Goal: Obtain resource: Download file/media

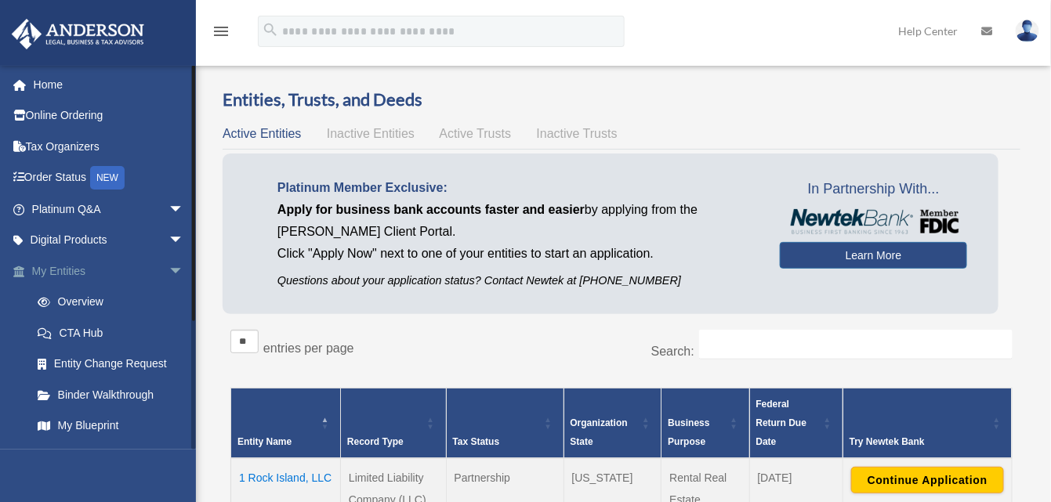
click at [168, 266] on span "arrow_drop_down" at bounding box center [183, 271] width 31 height 32
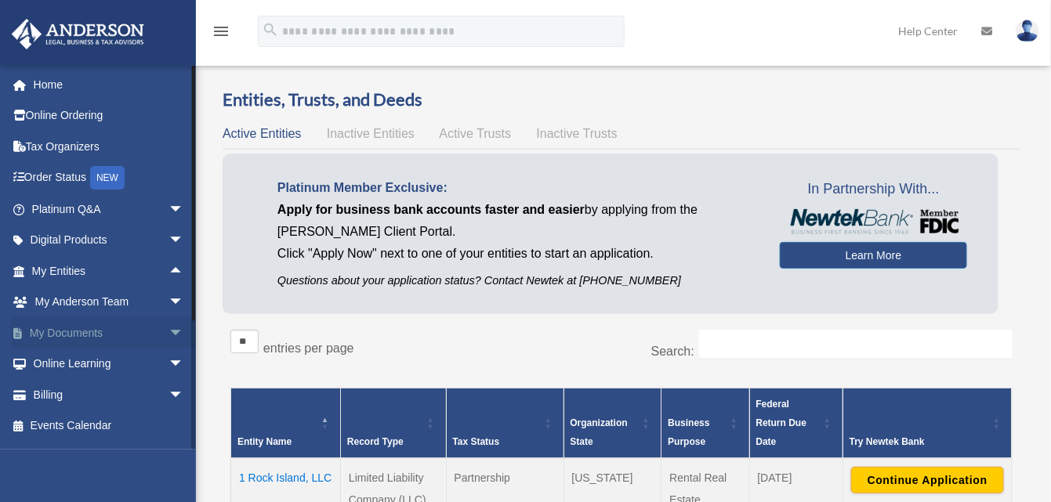
click at [58, 332] on link "My Documents arrow_drop_down" at bounding box center [109, 332] width 197 height 31
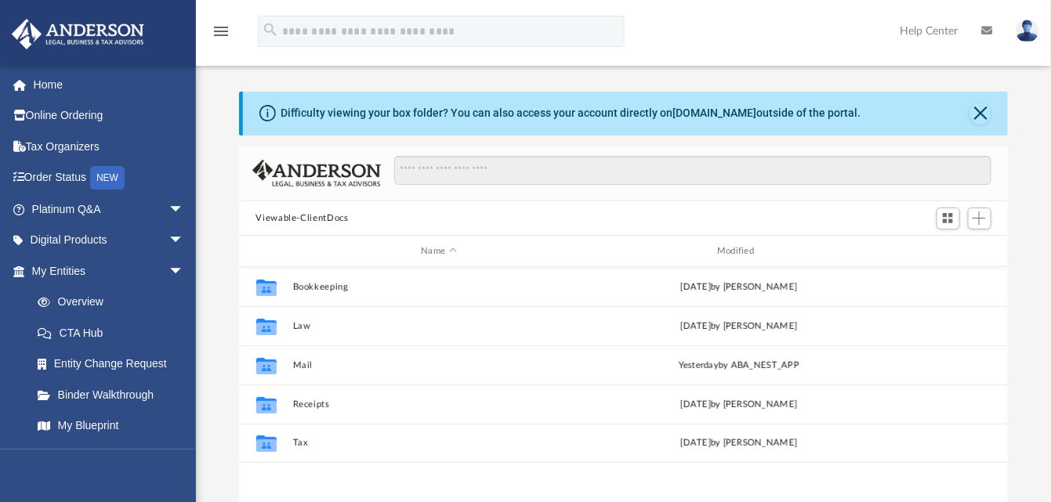
scroll to position [343, 757]
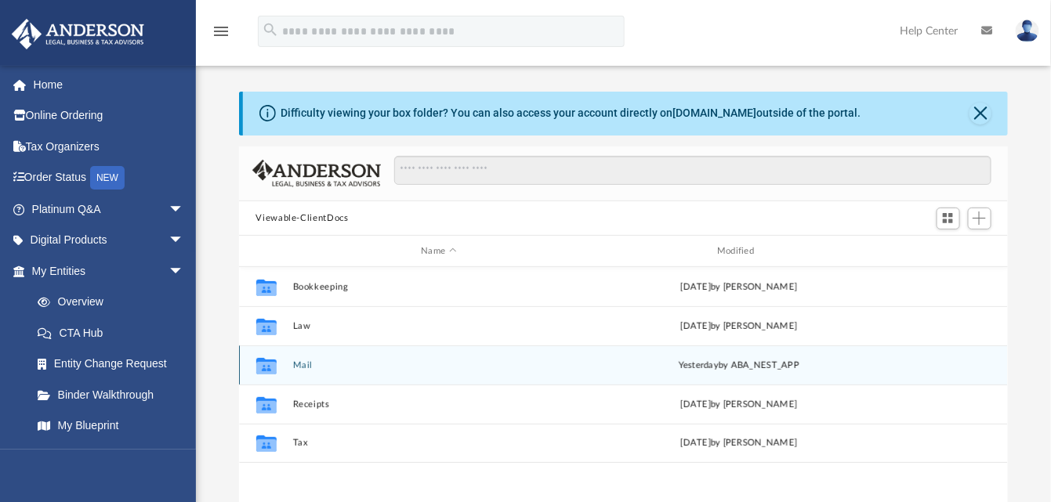
click at [289, 374] on div "Collaborated Folder Mail [DATE] by ABA_NEST_APP" at bounding box center [624, 365] width 770 height 39
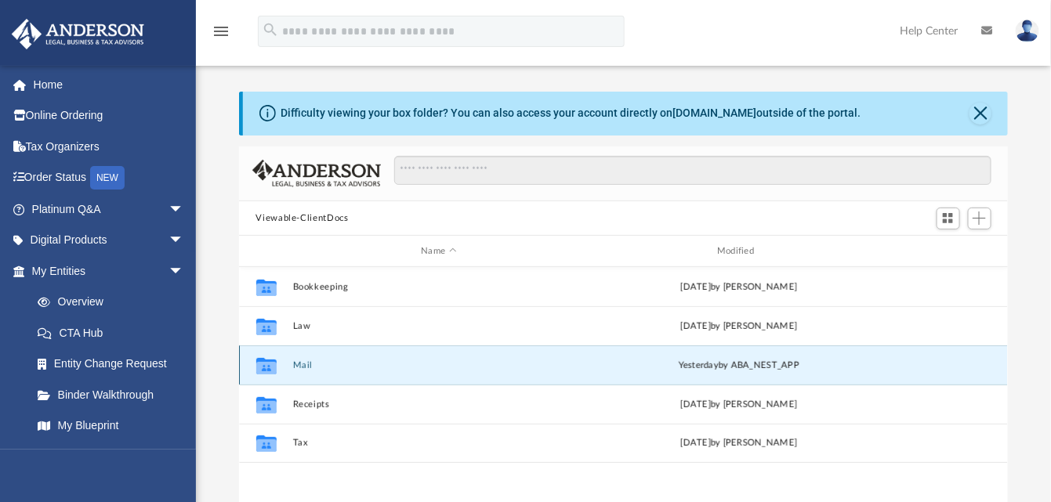
click at [289, 374] on div "Collaborated Folder Mail [DATE] by ABA_NEST_APP" at bounding box center [624, 365] width 770 height 39
click at [267, 373] on icon "grid" at bounding box center [265, 368] width 20 height 13
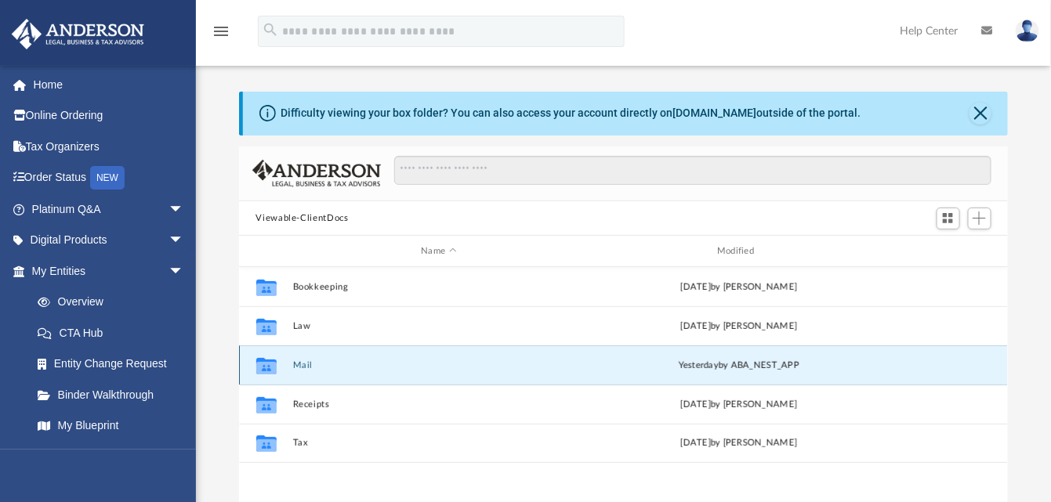
click at [708, 375] on div "Collaborated Folder Mail [DATE] by ABA_NEST_APP" at bounding box center [624, 365] width 770 height 39
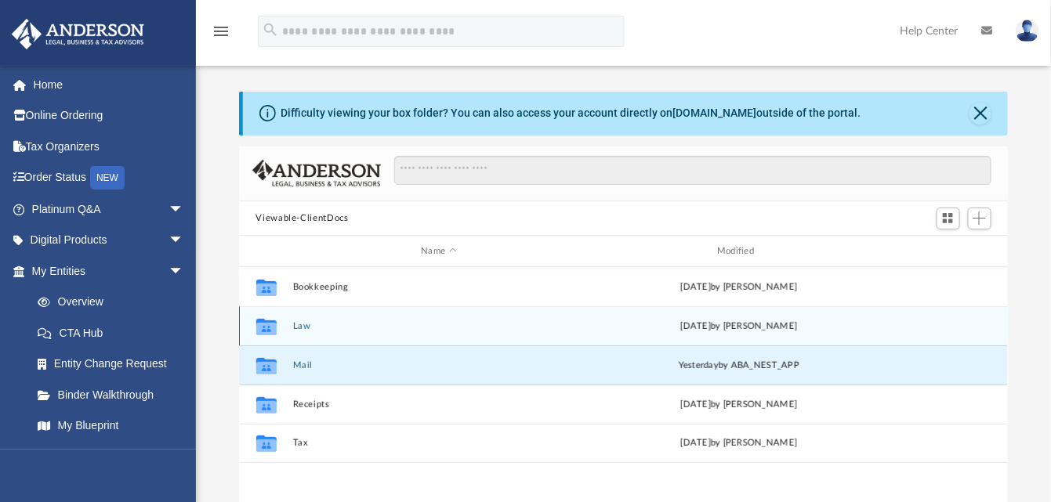
click at [283, 324] on div "Collaborated Folder" at bounding box center [265, 326] width 39 height 25
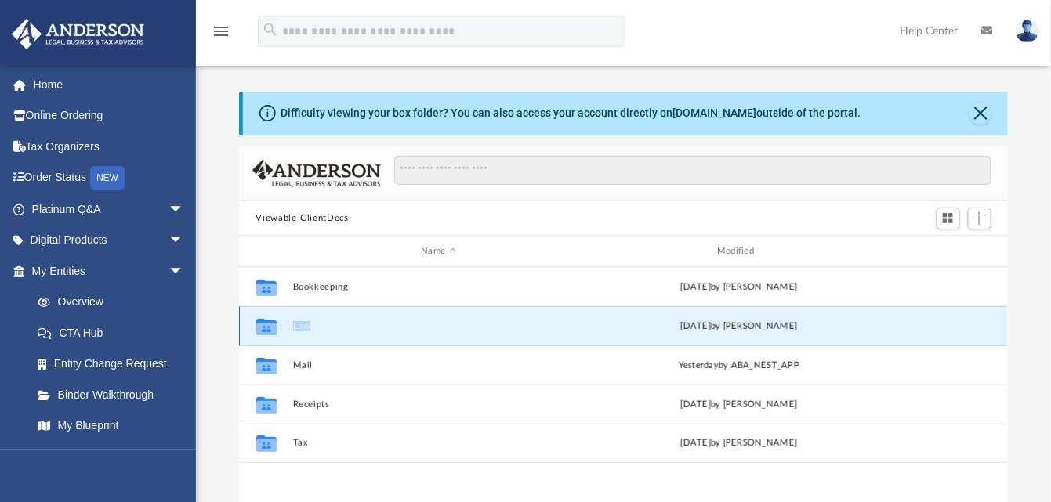
click at [283, 324] on div "Collaborated Folder" at bounding box center [265, 326] width 39 height 25
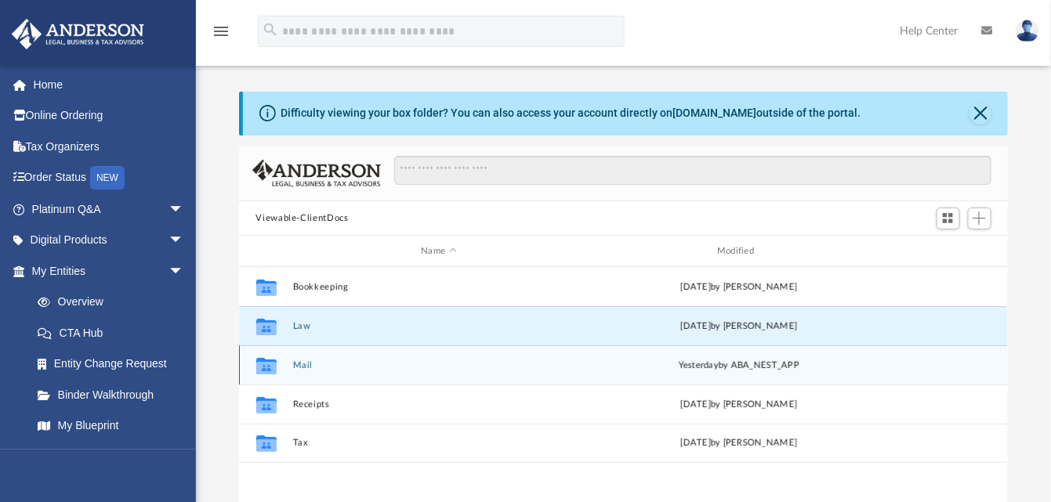
click at [267, 363] on icon "grid" at bounding box center [265, 368] width 20 height 13
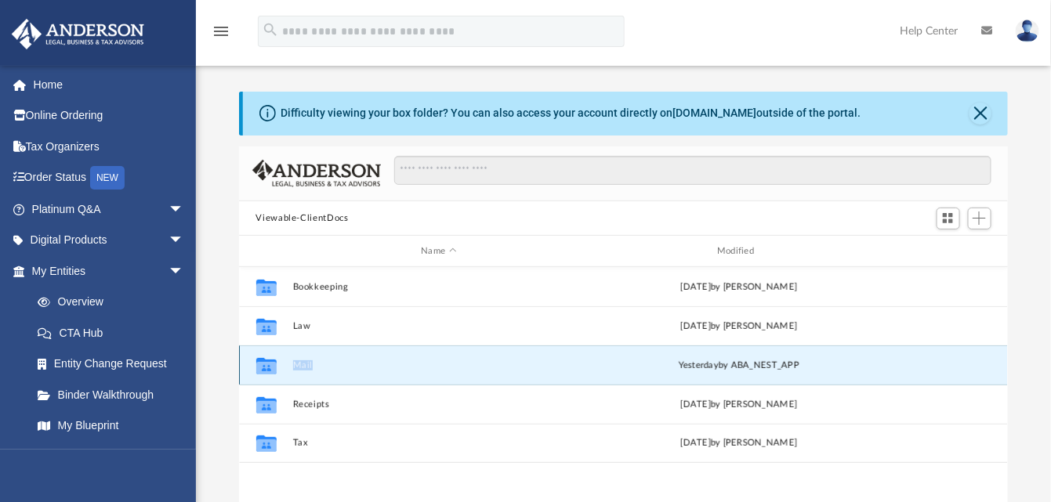
click at [267, 363] on icon "grid" at bounding box center [265, 368] width 20 height 13
click at [981, 111] on button "Close" at bounding box center [980, 114] width 22 height 22
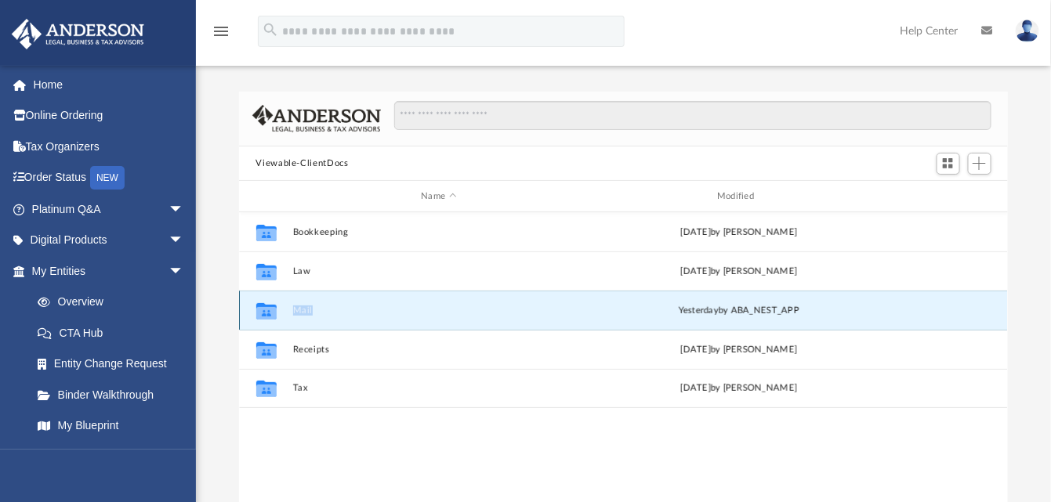
click at [289, 314] on div "Collaborated Folder Mail yesterday by ABA_NEST_APP" at bounding box center [624, 310] width 770 height 39
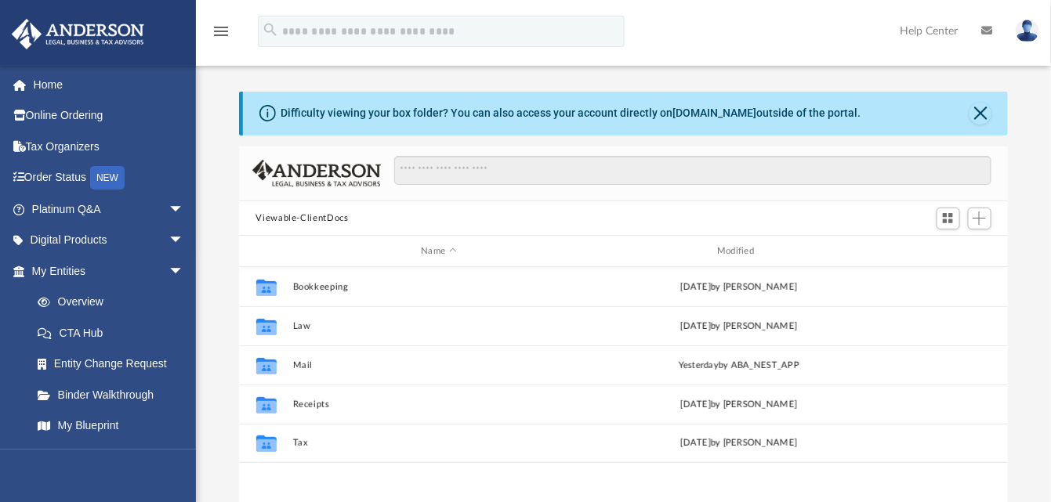
scroll to position [343, 757]
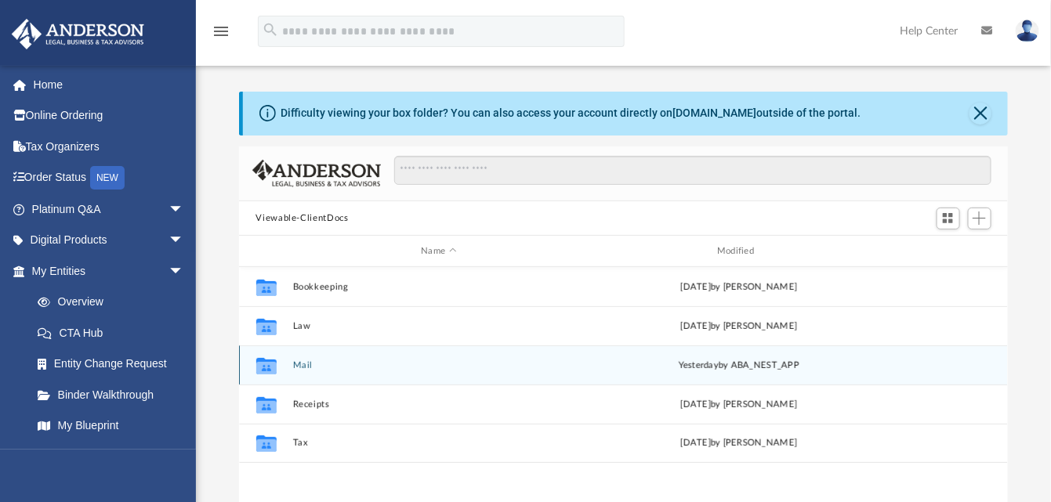
click at [265, 368] on icon "grid" at bounding box center [265, 368] width 20 height 13
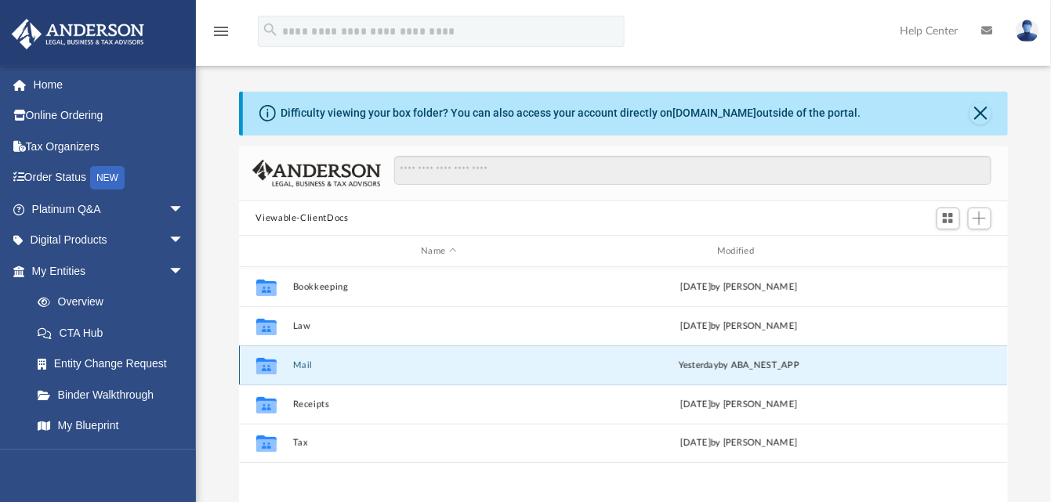
click at [280, 367] on div "Collaborated Folder" at bounding box center [265, 365] width 39 height 25
click at [304, 217] on button "Viewable-ClientDocs" at bounding box center [301, 219] width 92 height 14
click at [270, 364] on icon "grid" at bounding box center [265, 368] width 20 height 13
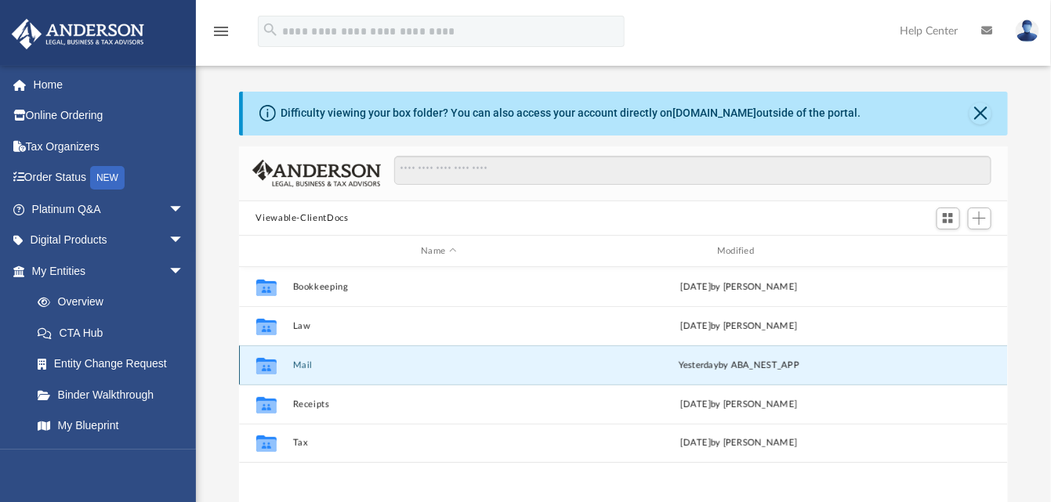
click at [745, 375] on div "Collaborated Folder Mail [DATE] by ABA_NEST_APP" at bounding box center [624, 365] width 770 height 39
click at [545, 116] on div "Difficulty viewing your box folder? You can also access your account directly o…" at bounding box center [571, 113] width 580 height 16
click at [281, 114] on div "Difficulty viewing your box folder? You can also access your account directly o…" at bounding box center [571, 113] width 580 height 16
click at [269, 111] on icon at bounding box center [267, 113] width 16 height 16
click at [281, 357] on div "Collaborated Folder" at bounding box center [265, 365] width 39 height 25
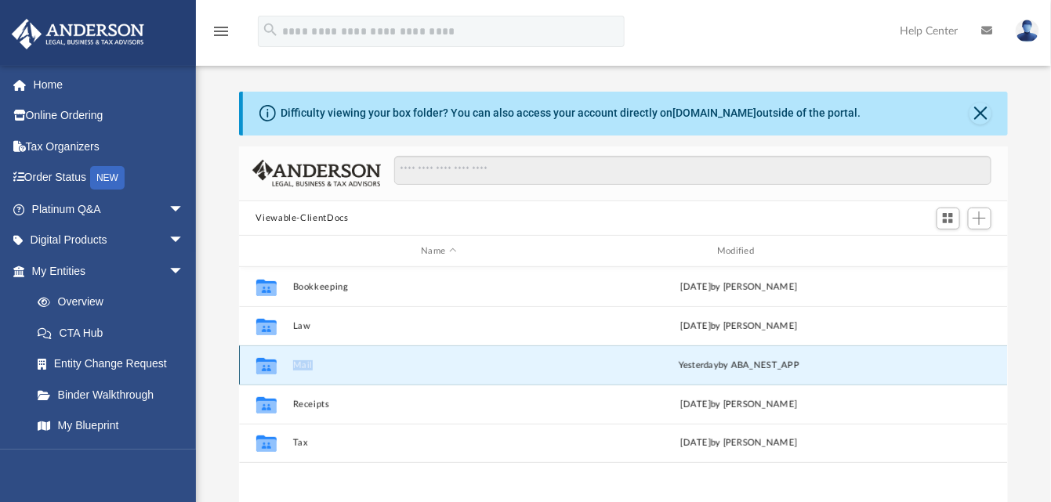
click at [281, 357] on div "Collaborated Folder" at bounding box center [265, 365] width 39 height 25
click at [41, 78] on link "Home" at bounding box center [109, 84] width 197 height 31
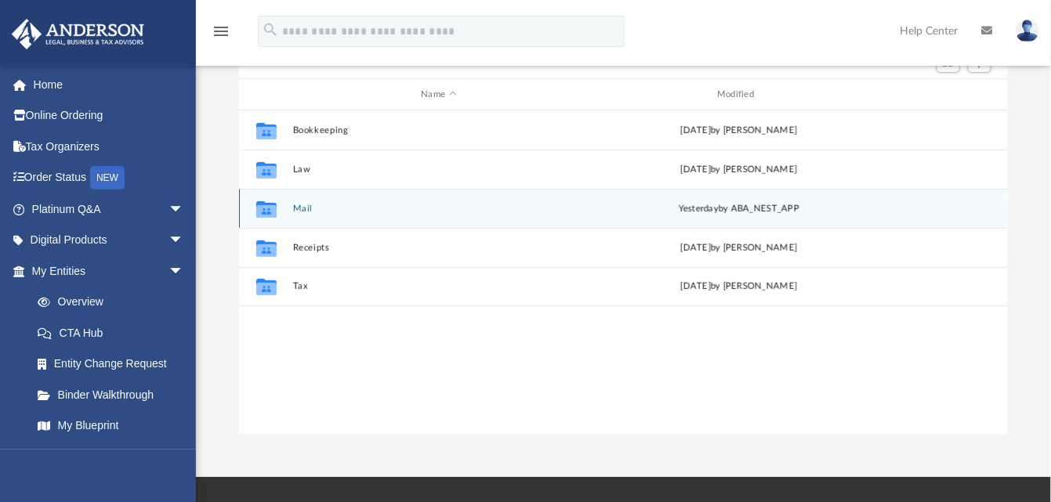
scroll to position [343, 757]
click at [292, 208] on div "Collaborated Folder Mail [DATE] by ABA_NEST_APP" at bounding box center [624, 208] width 770 height 39
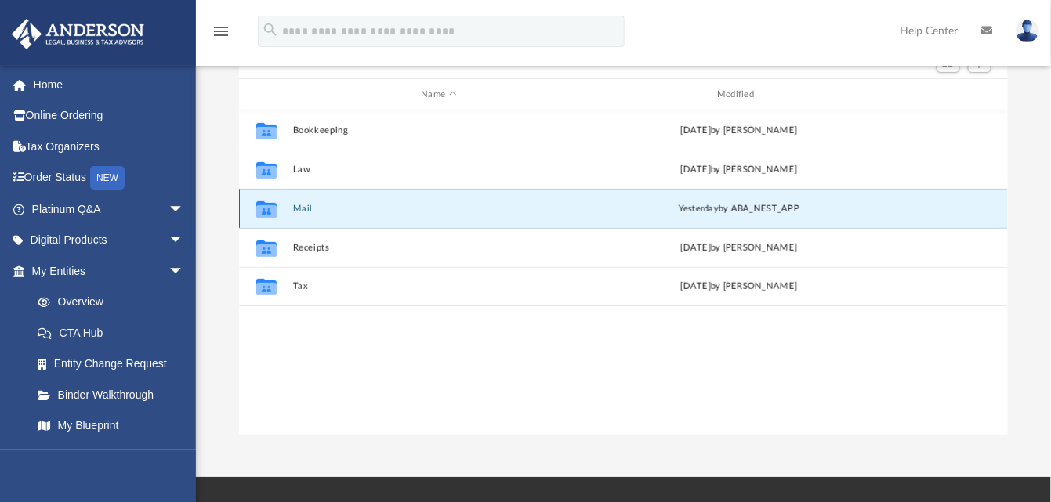
click at [292, 208] on div "Collaborated Folder Mail yesterday by ABA_NEST_APP" at bounding box center [624, 208] width 770 height 39
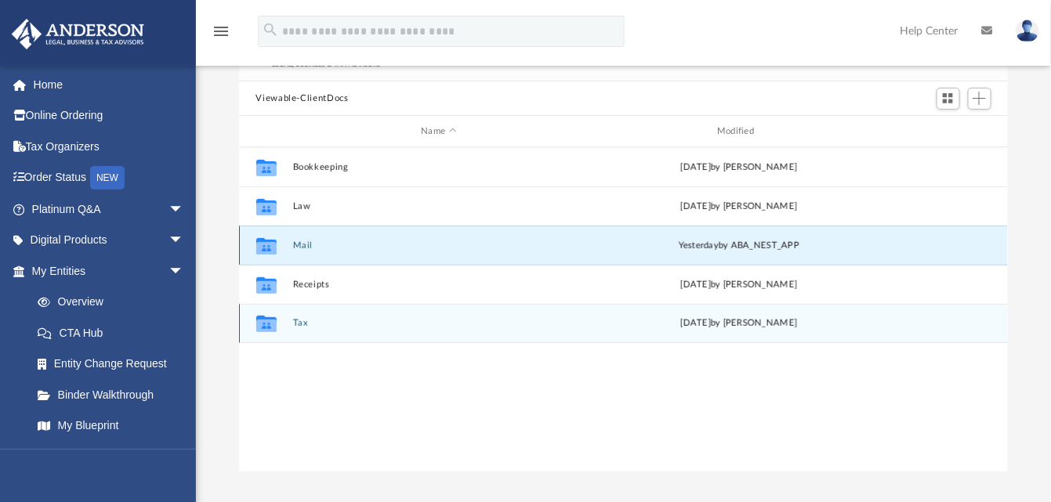
scroll to position [0, 0]
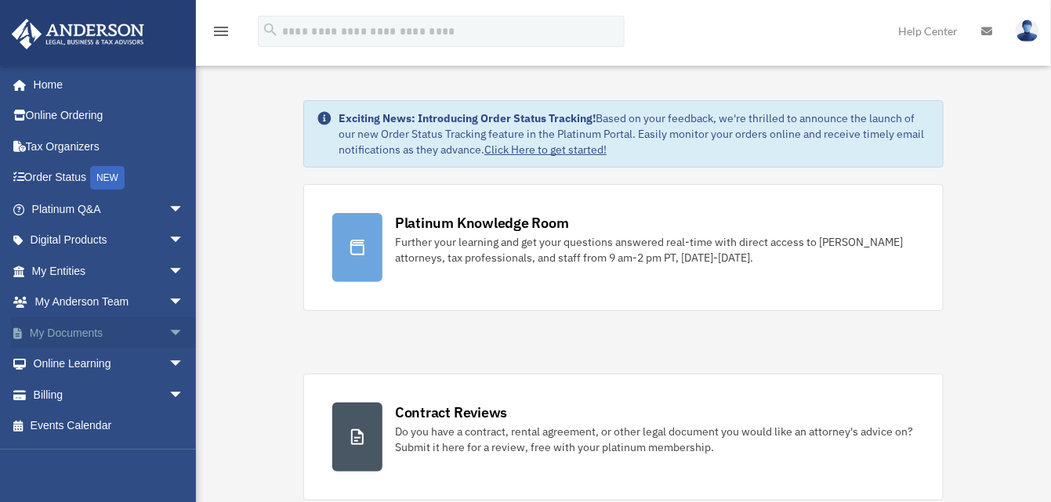
click at [168, 334] on span "arrow_drop_down" at bounding box center [183, 333] width 31 height 32
click at [59, 365] on link "Box" at bounding box center [115, 364] width 186 height 31
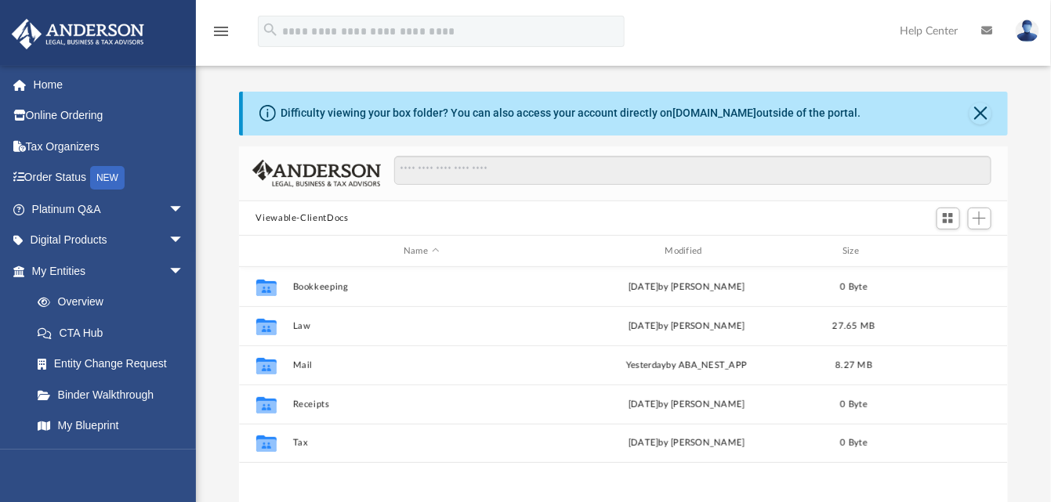
scroll to position [343, 757]
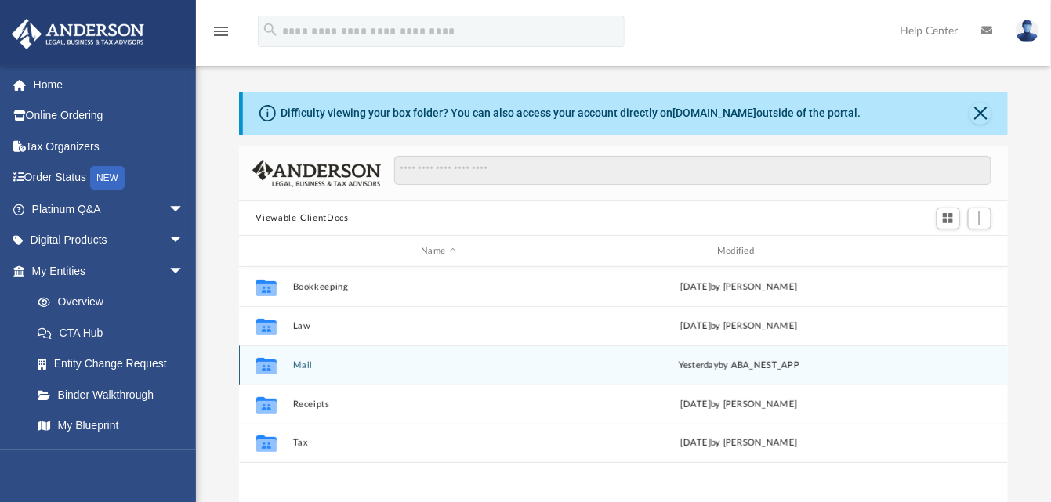
click at [295, 367] on button "Mail" at bounding box center [438, 366] width 293 height 10
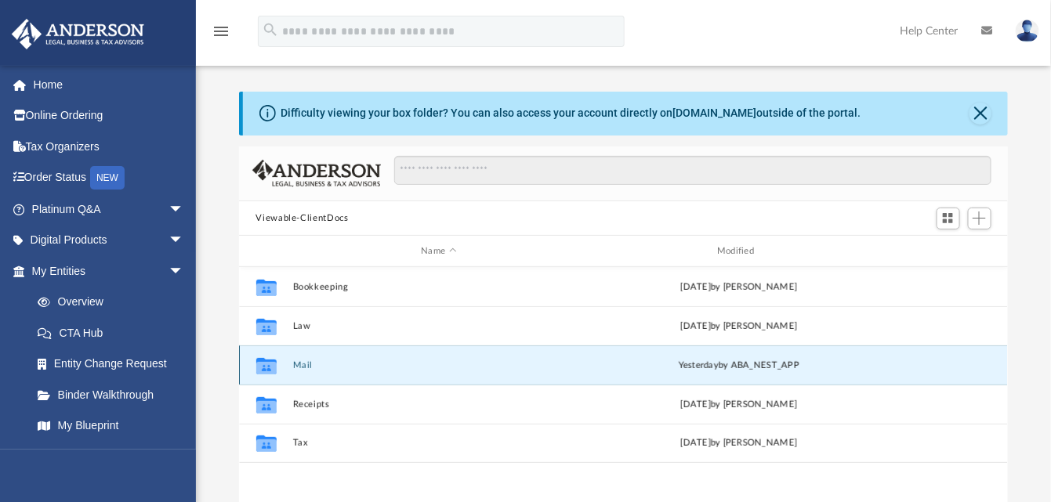
click at [295, 367] on button "Mail" at bounding box center [438, 366] width 293 height 10
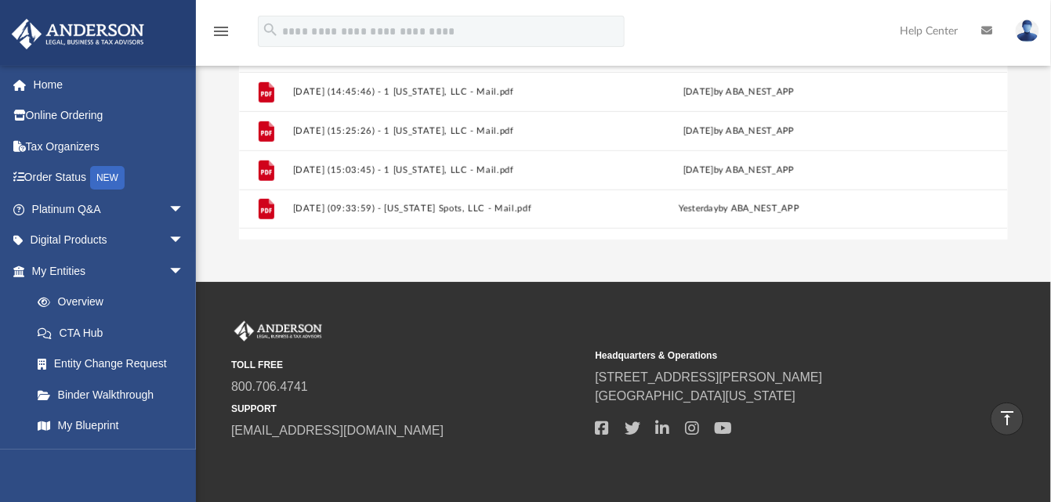
scroll to position [332, 0]
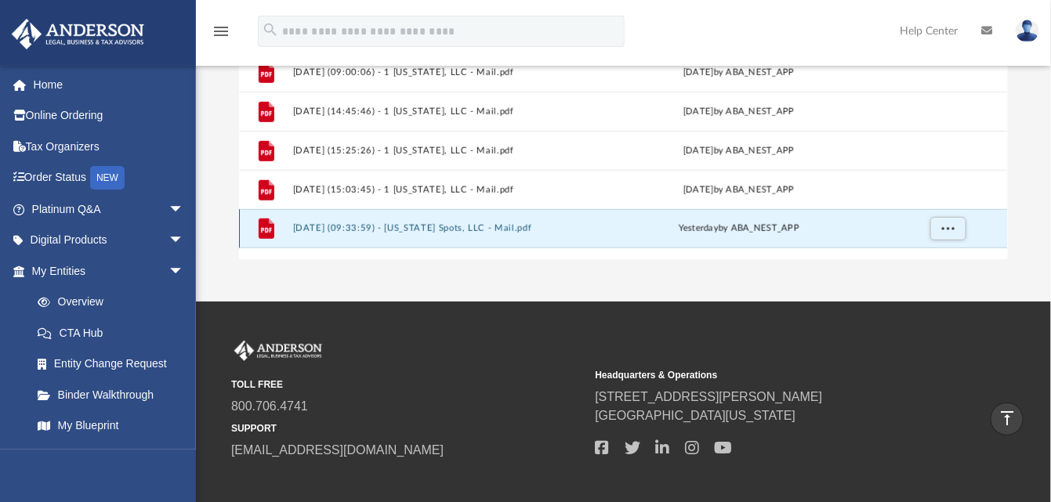
click at [383, 230] on button "2025.09.25 (09:33:59) - Virginia Spots, LLC - Mail.pdf" at bounding box center [438, 229] width 293 height 10
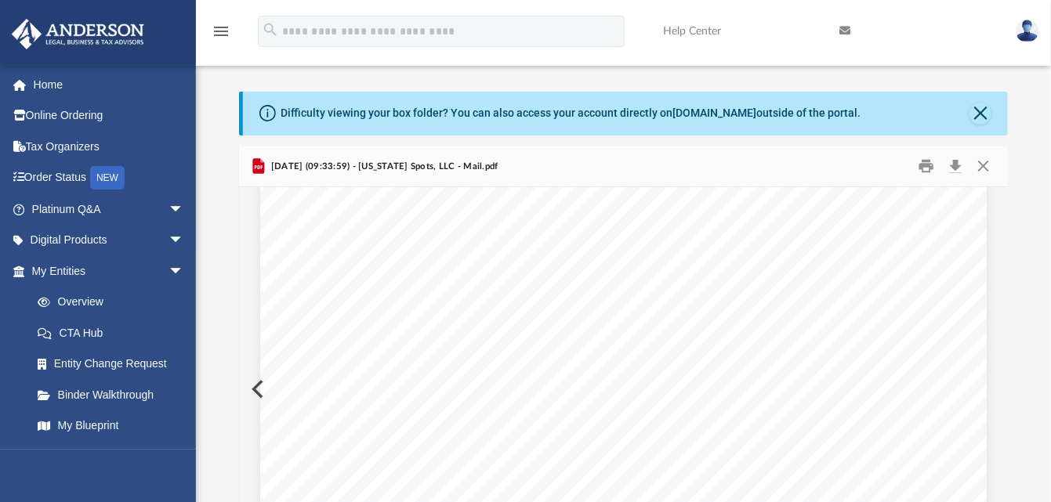
scroll to position [0, 0]
click at [955, 164] on button "Download" at bounding box center [956, 166] width 28 height 24
click at [980, 107] on button "Close" at bounding box center [980, 114] width 22 height 22
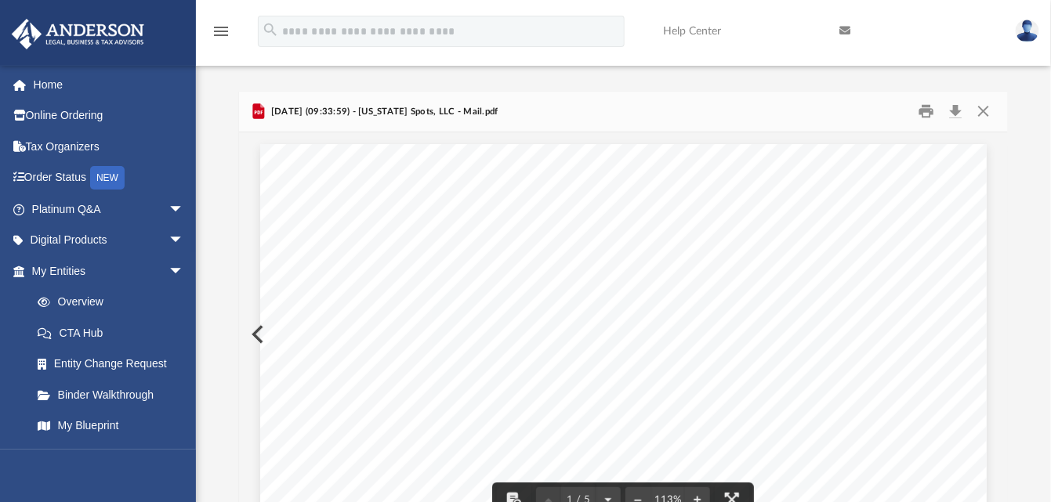
click at [986, 113] on button "Close" at bounding box center [983, 112] width 28 height 24
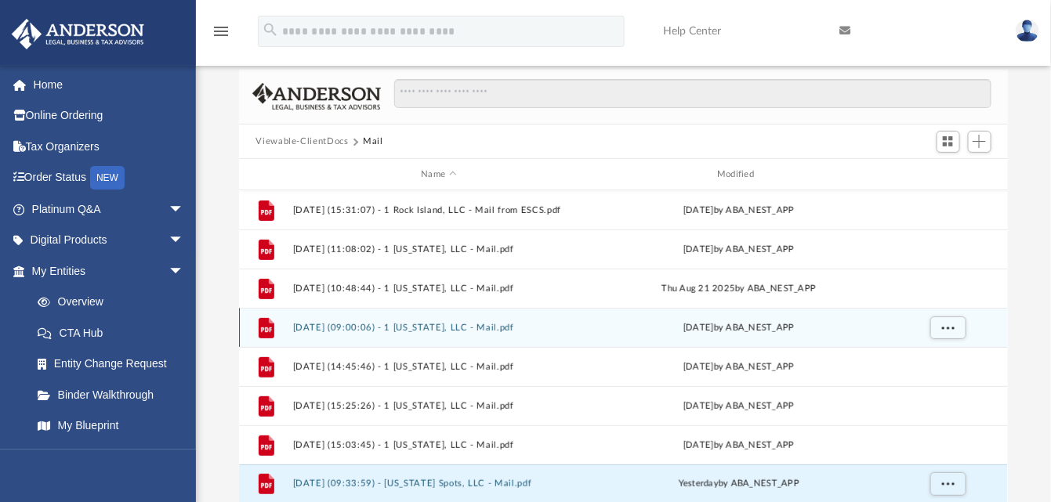
scroll to position [100, 0]
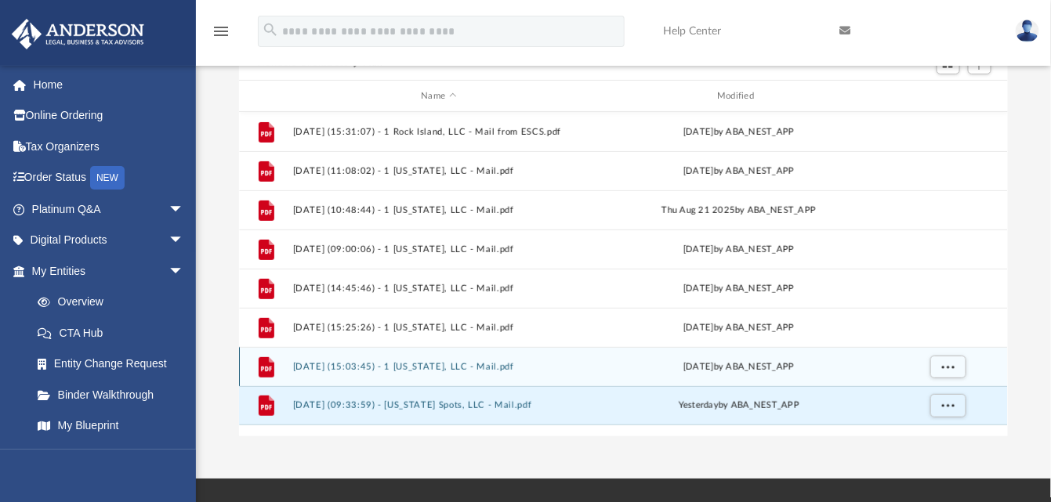
click at [457, 367] on button "2025.09.23 (15:03:45) - 1 Virginia, LLC - Mail.pdf" at bounding box center [438, 367] width 293 height 10
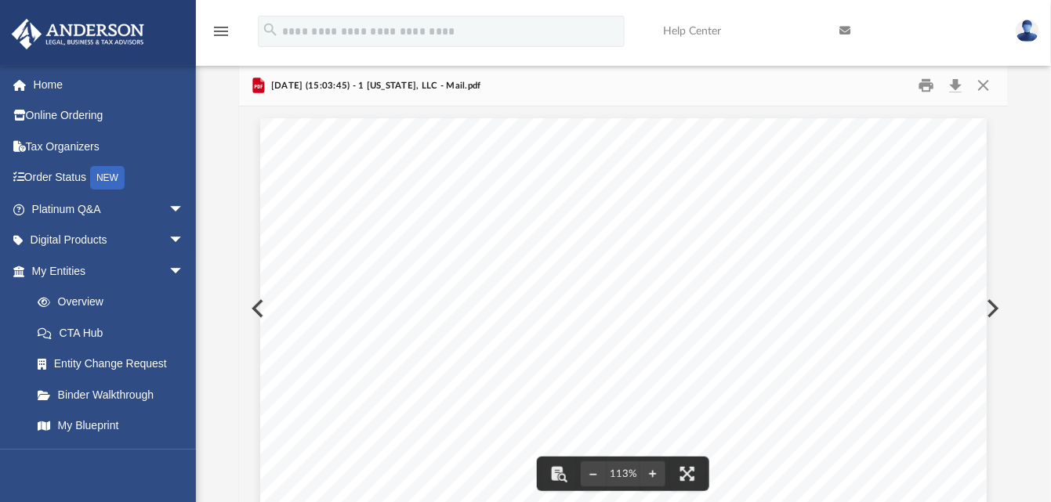
scroll to position [0, 0]
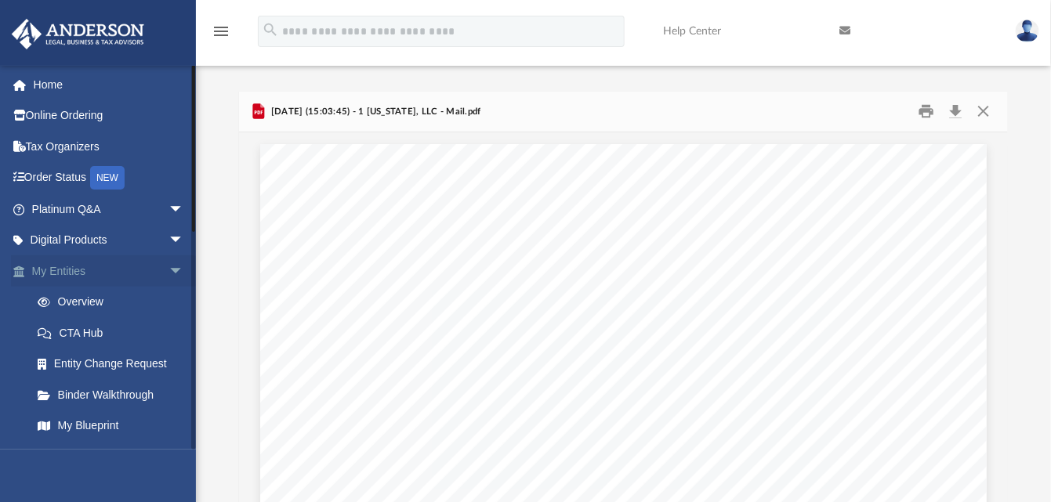
click at [168, 275] on span "arrow_drop_down" at bounding box center [183, 271] width 31 height 32
click at [69, 270] on link "My Entities arrow_drop_up" at bounding box center [109, 270] width 197 height 31
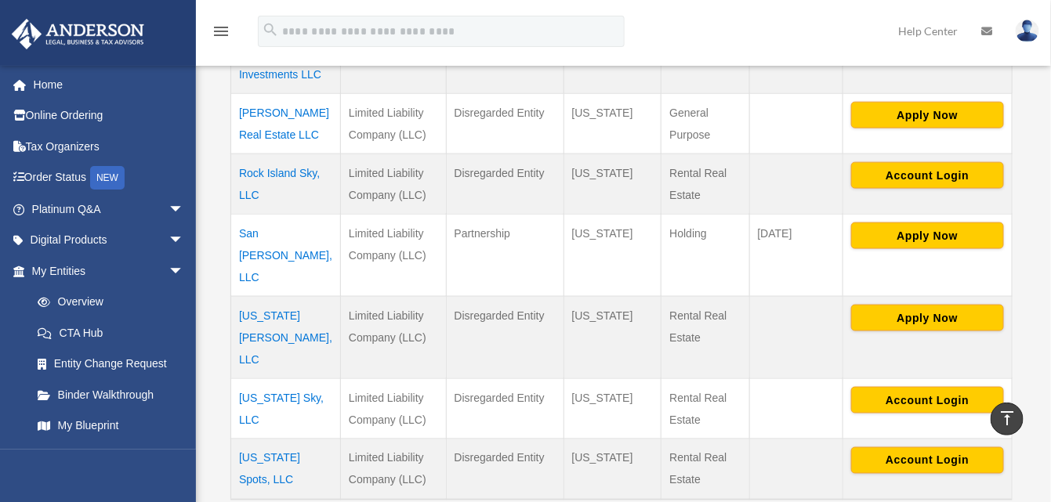
scroll to position [627, 0]
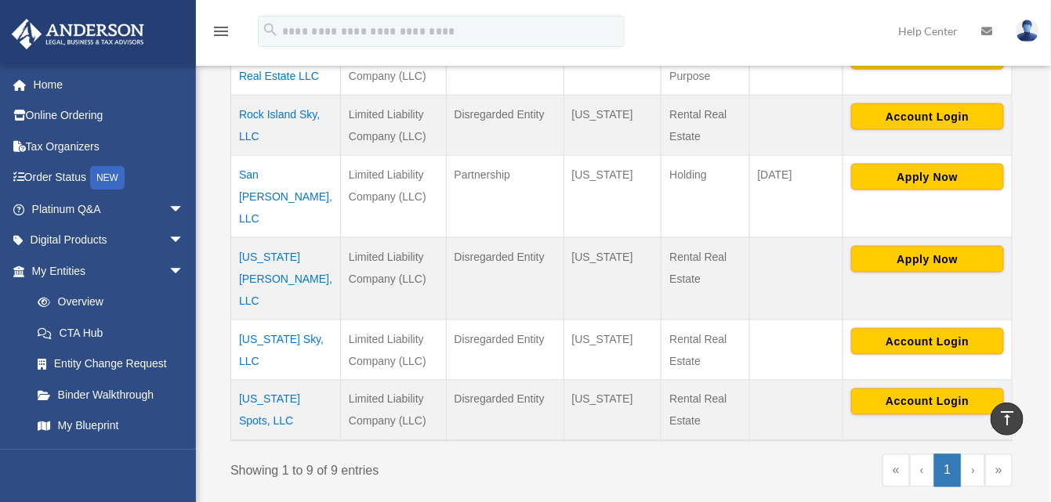
click at [275, 237] on td "[US_STATE][PERSON_NAME], LLC" at bounding box center [286, 278] width 110 height 82
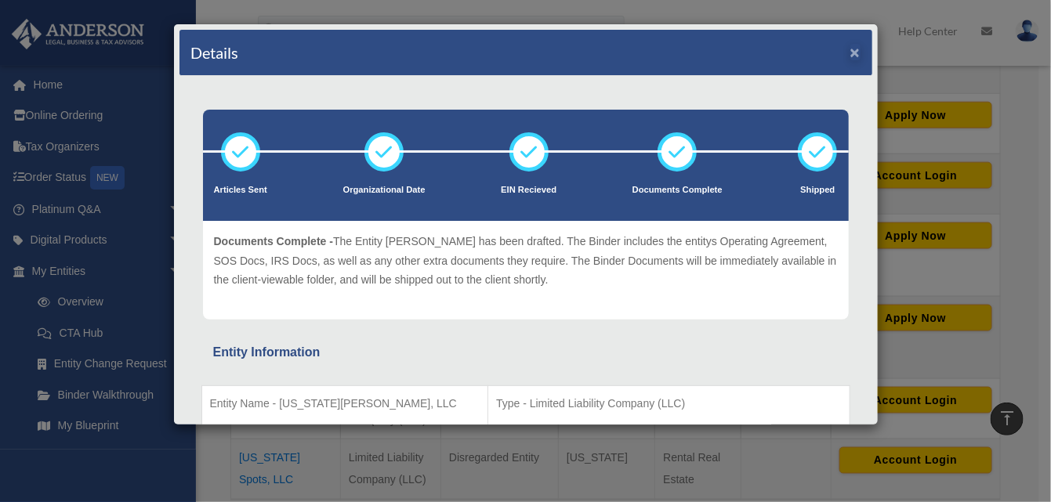
scroll to position [549, 0]
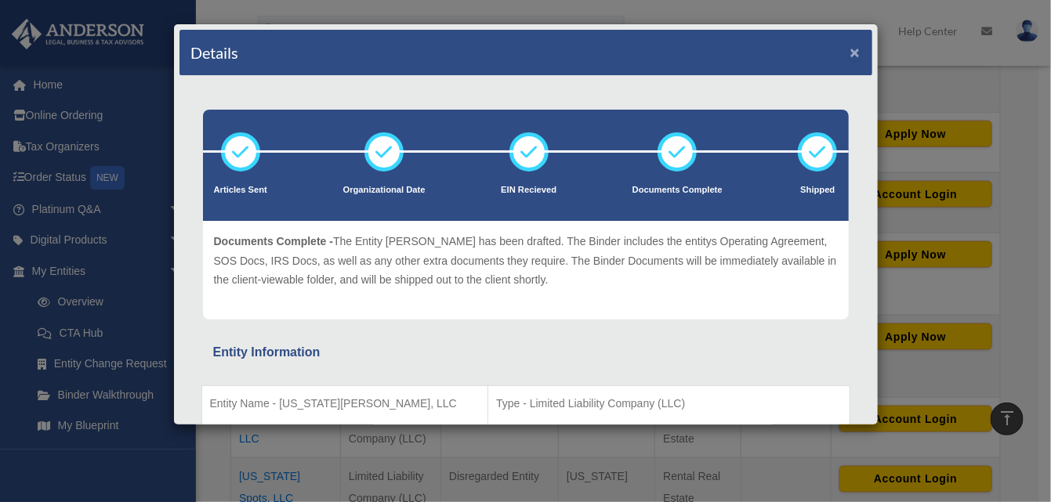
click at [850, 45] on button "×" at bounding box center [855, 52] width 10 height 16
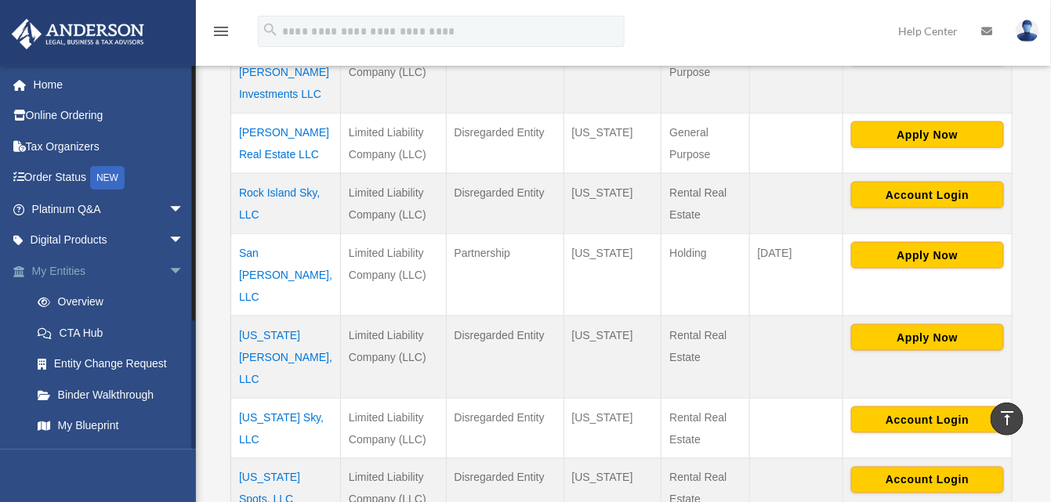
click at [168, 264] on span "arrow_drop_down" at bounding box center [183, 271] width 31 height 32
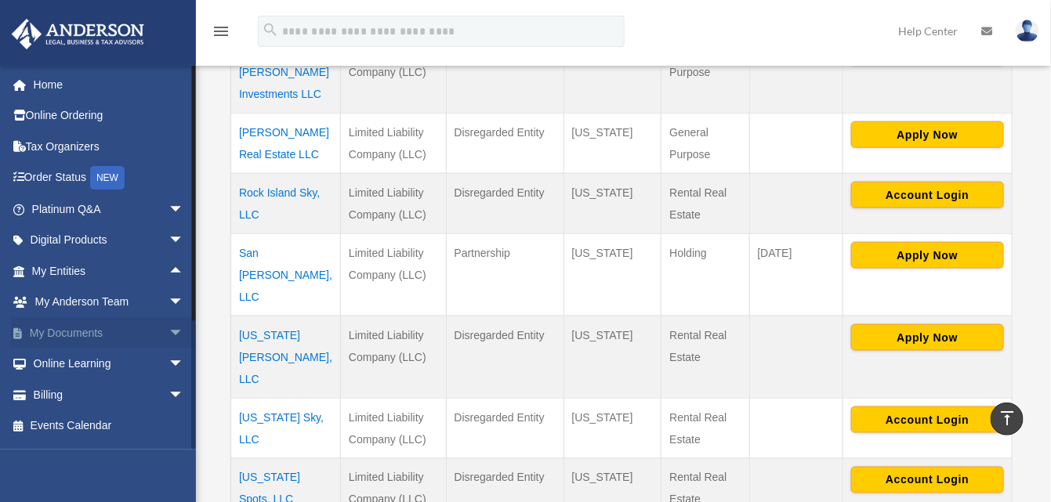
click at [74, 327] on link "My Documents arrow_drop_down" at bounding box center [109, 332] width 197 height 31
click at [85, 330] on link "My Documents arrow_drop_down" at bounding box center [109, 332] width 197 height 31
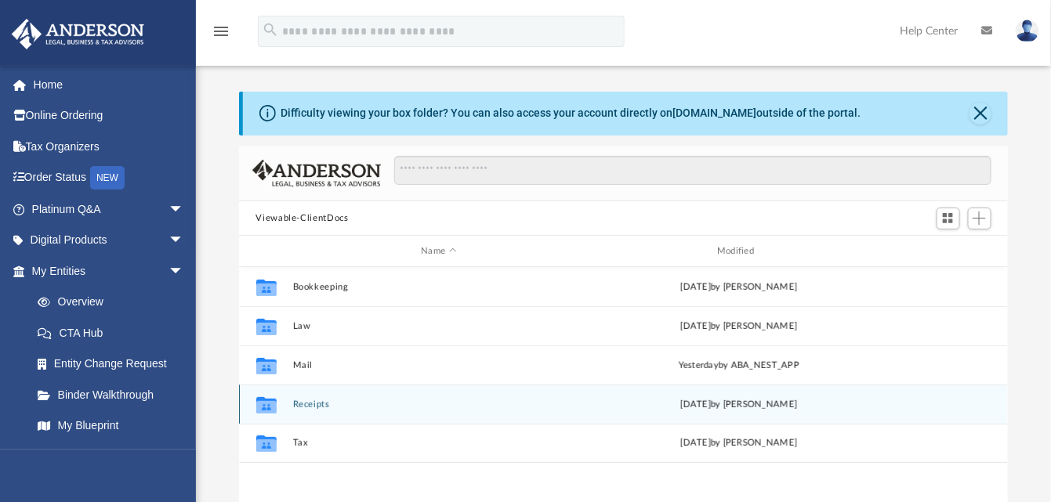
scroll to position [343, 757]
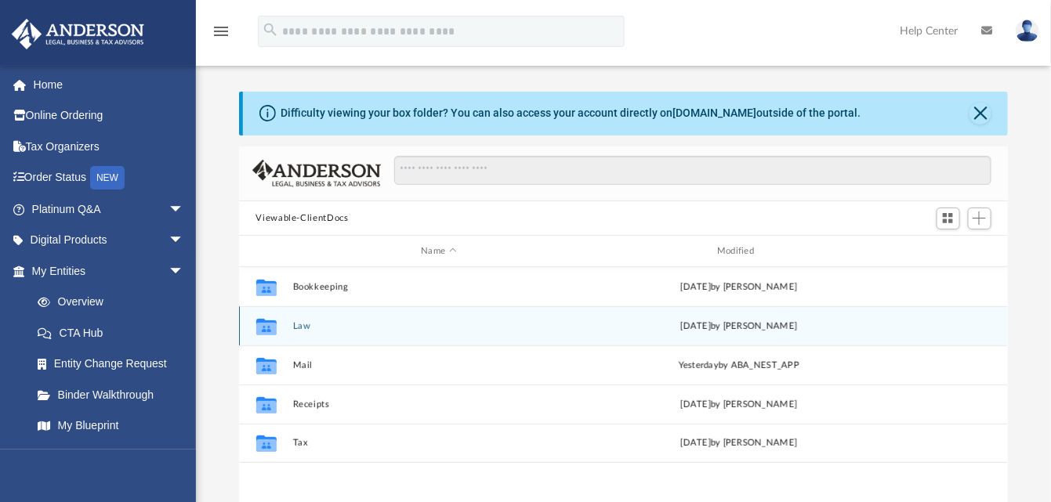
click at [301, 310] on div "Collaborated Folder Law [DATE] by [PERSON_NAME]" at bounding box center [624, 325] width 770 height 39
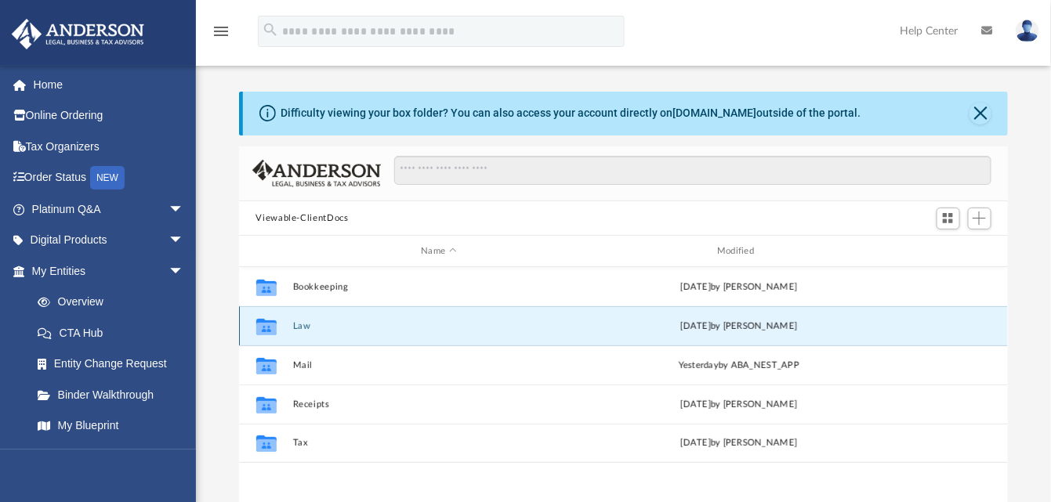
click at [275, 323] on icon "grid" at bounding box center [265, 329] width 20 height 13
click at [303, 327] on button "Law" at bounding box center [438, 326] width 293 height 10
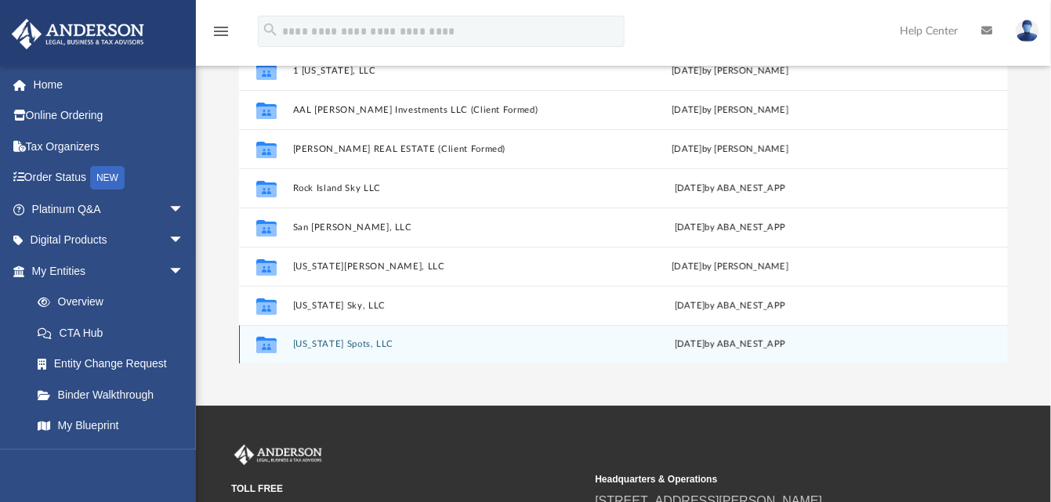
scroll to position [235, 0]
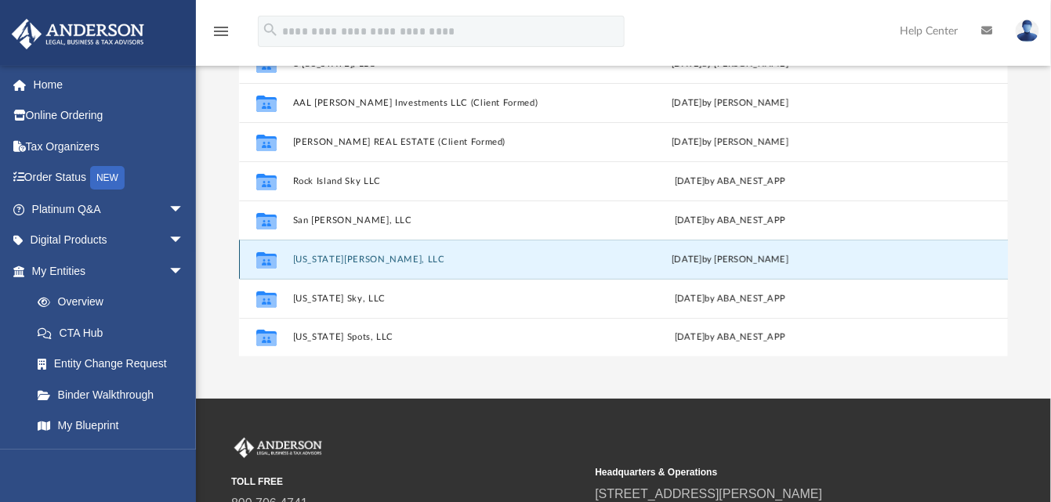
click at [320, 259] on button "[US_STATE][PERSON_NAME], LLC" at bounding box center [435, 260] width 287 height 10
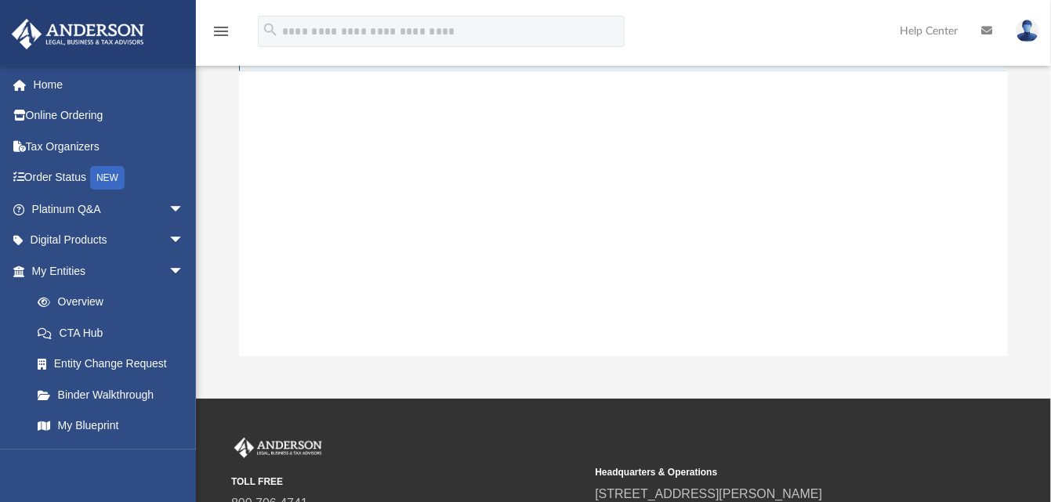
scroll to position [0, 0]
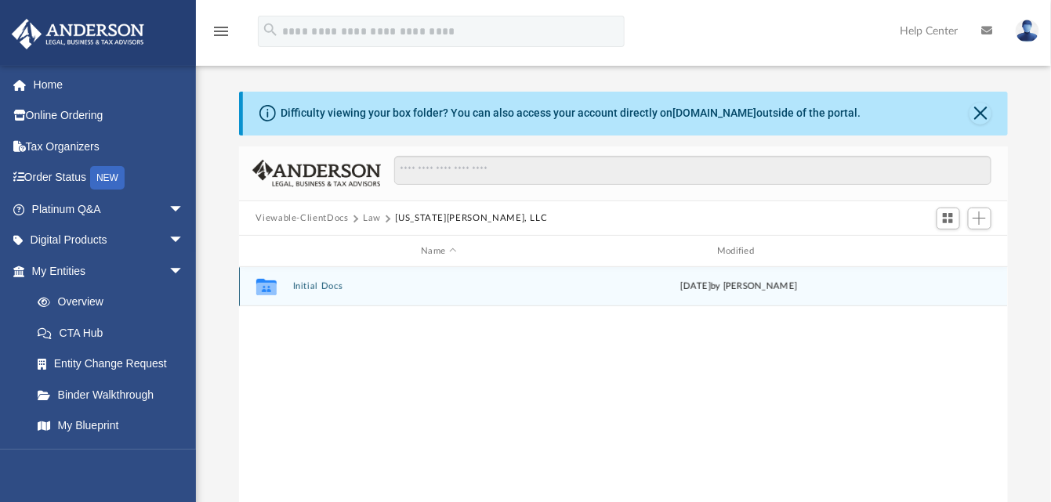
click at [322, 285] on button "Initial Docs" at bounding box center [438, 287] width 293 height 10
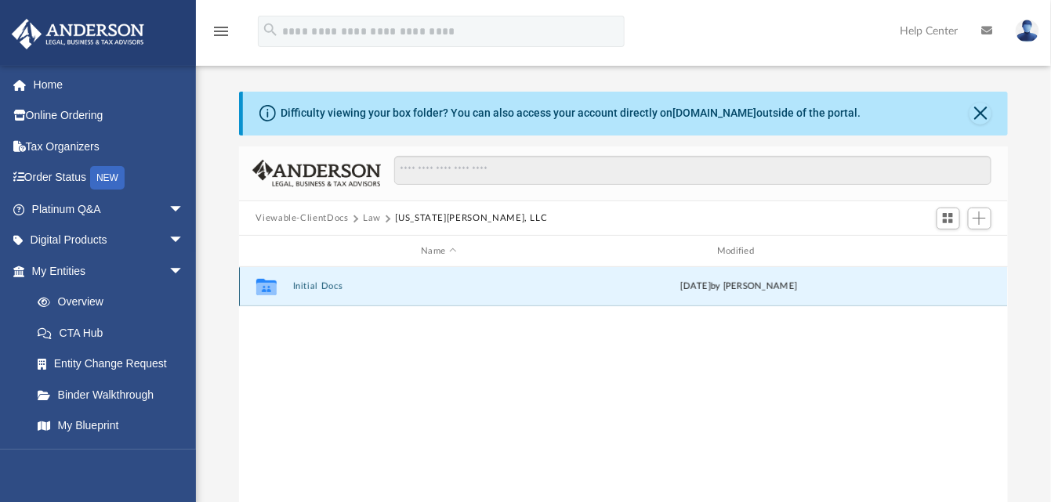
click at [322, 285] on button "Initial Docs" at bounding box center [438, 287] width 293 height 10
